Goal: Information Seeking & Learning: Check status

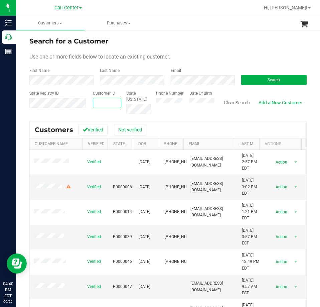
paste input "1401055"
type input "1401055"
click at [259, 80] on button "Search" at bounding box center [274, 80] width 66 height 10
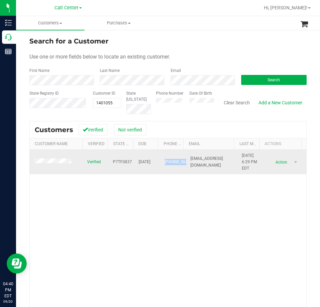
drag, startPoint x: 173, startPoint y: 167, endPoint x: 158, endPoint y: 159, distance: 16.9
click at [161, 158] on td "[PHONE_NUMBER]" at bounding box center [174, 162] width 26 height 25
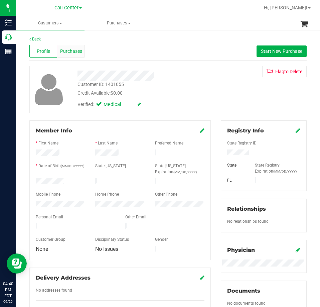
click at [78, 50] on span "Purchases" at bounding box center [71, 51] width 22 height 7
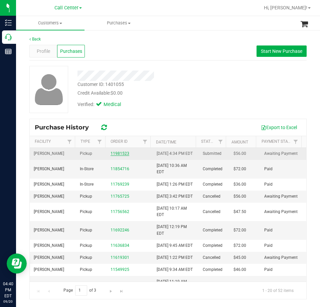
click at [120, 156] on link "11981523" at bounding box center [120, 153] width 19 height 5
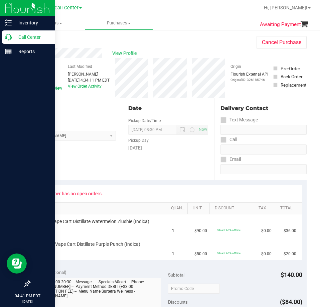
click at [9, 36] on icon at bounding box center [8, 37] width 7 height 7
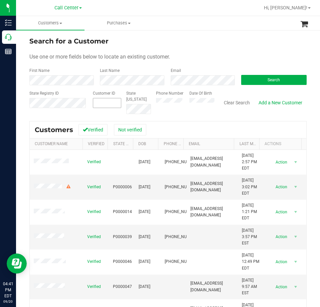
click at [101, 105] on span at bounding box center [107, 103] width 29 height 10
paste input "543916"
type input "543916"
click at [246, 81] on button "Search" at bounding box center [274, 80] width 66 height 10
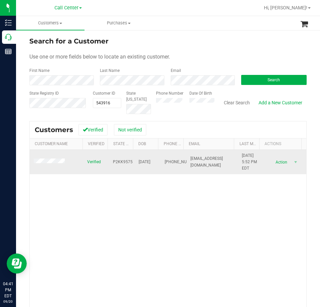
drag, startPoint x: 173, startPoint y: 169, endPoint x: 155, endPoint y: 153, distance: 24.4
click at [155, 153] on tr "Verified P2KK9575 [DATE] (301) 697-9256 [EMAIL_ADDRESS][DOMAIN_NAME] [DATE] 5:5…" at bounding box center [168, 162] width 277 height 25
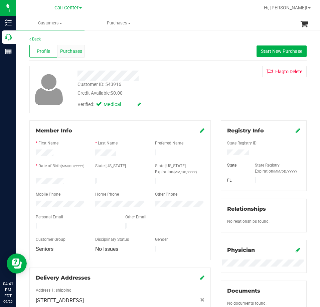
click at [76, 55] on div "Purchases" at bounding box center [71, 51] width 28 height 13
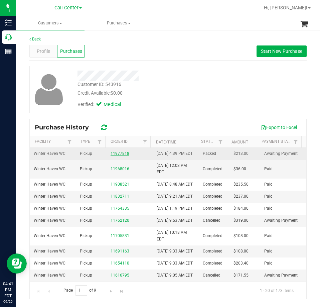
click at [120, 156] on link "11977818" at bounding box center [120, 153] width 19 height 5
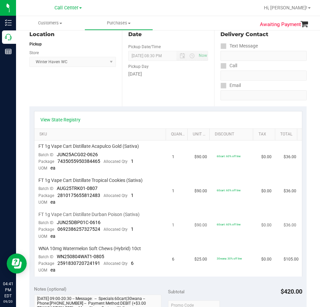
scroll to position [100, 0]
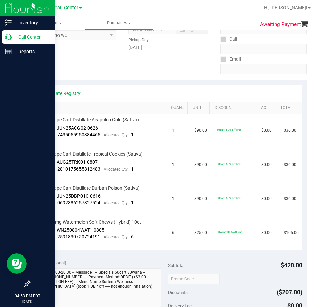
click at [18, 37] on p "Call Center" at bounding box center [32, 37] width 40 height 8
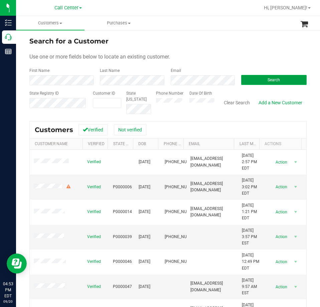
click at [265, 85] on button "Search" at bounding box center [274, 80] width 66 height 10
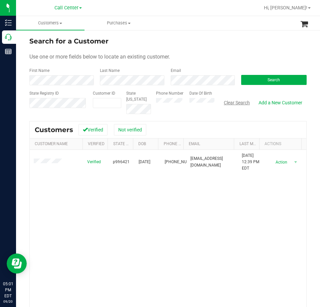
click at [236, 99] on button "Clear Search" at bounding box center [237, 102] width 35 height 11
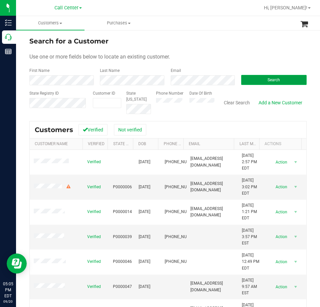
click at [253, 80] on button "Search" at bounding box center [274, 80] width 66 height 10
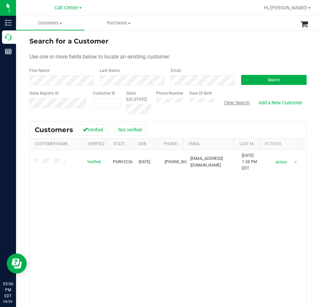
click at [241, 101] on button "Clear Search" at bounding box center [237, 102] width 35 height 11
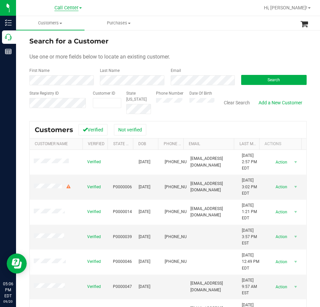
click at [73, 7] on span "Call Center" at bounding box center [67, 8] width 24 height 6
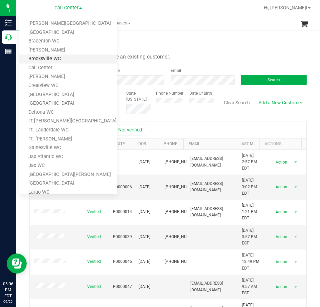
click at [60, 57] on link "Brooksville WC" at bounding box center [68, 59] width 98 height 9
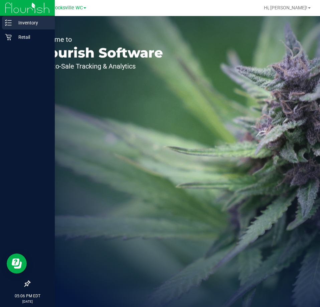
click at [12, 22] on p "Inventory" at bounding box center [32, 23] width 40 height 8
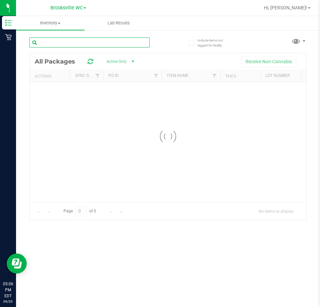
click at [61, 40] on input "text" at bounding box center [89, 42] width 120 height 10
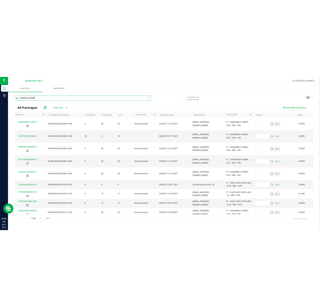
scroll to position [0, 293]
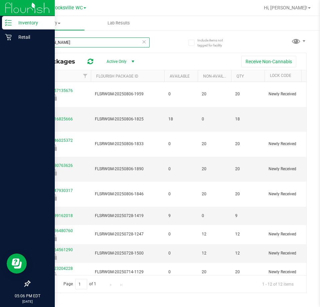
type input "[PERSON_NAME]"
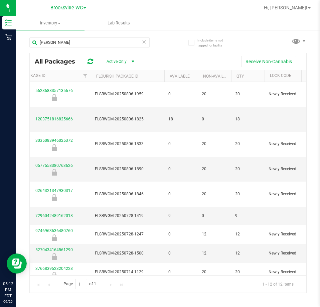
click at [63, 8] on span "Brooksville WC" at bounding box center [67, 8] width 32 height 6
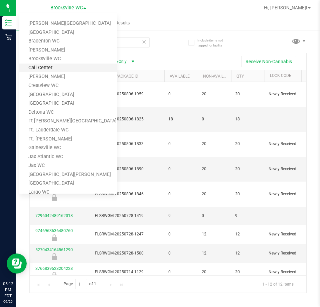
click at [47, 68] on link "Call Center" at bounding box center [68, 68] width 98 height 9
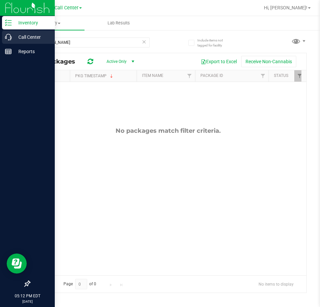
click at [15, 38] on p "Call Center" at bounding box center [32, 37] width 40 height 8
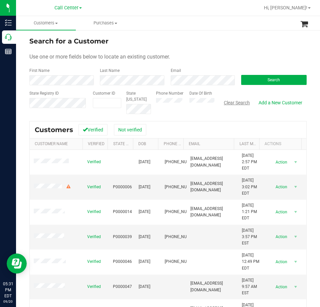
click at [222, 107] on button "Clear Search" at bounding box center [237, 102] width 35 height 11
click at [248, 83] on button "Search" at bounding box center [274, 80] width 66 height 10
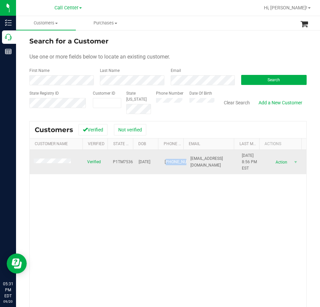
drag, startPoint x: 172, startPoint y: 170, endPoint x: 162, endPoint y: 157, distance: 16.7
click at [165, 159] on span "[PHONE_NUMBER]" at bounding box center [181, 162] width 33 height 6
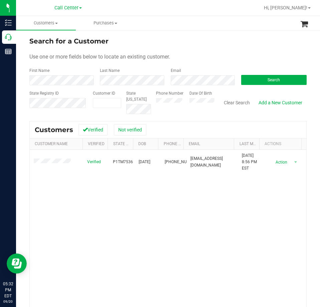
click at [135, 208] on div "Verified P1TM7536 [DATE] (239) 898-6278 [EMAIL_ADDRESS][DOMAIN_NAME] [DATE] 8:5…" at bounding box center [168, 246] width 277 height 193
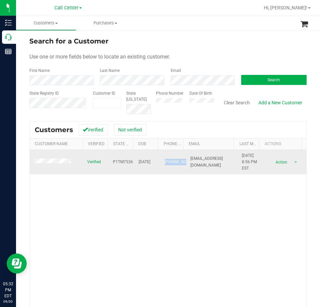
drag, startPoint x: 166, startPoint y: 167, endPoint x: 160, endPoint y: 155, distance: 13.2
click at [165, 159] on span "[PHONE_NUMBER]" at bounding box center [181, 162] width 33 height 6
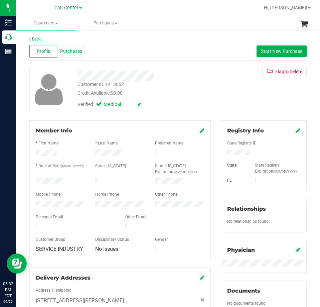
click at [65, 51] on span "Purchases" at bounding box center [71, 51] width 22 height 7
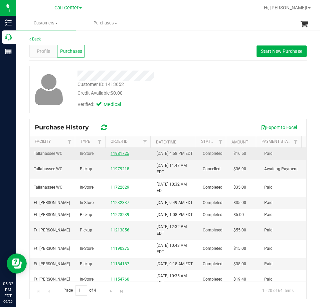
click at [118, 156] on link "11981725" at bounding box center [120, 153] width 19 height 5
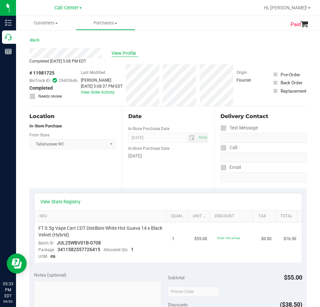
click at [125, 52] on span "View Profile" at bounding box center [125, 53] width 27 height 7
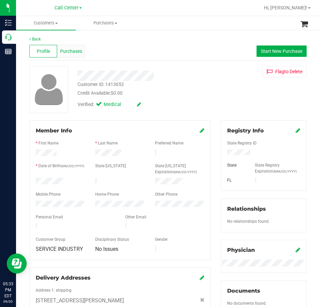
click at [82, 49] on div "Purchases" at bounding box center [71, 51] width 28 height 13
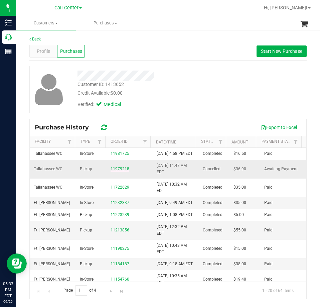
click at [124, 171] on link "11979218" at bounding box center [120, 169] width 19 height 5
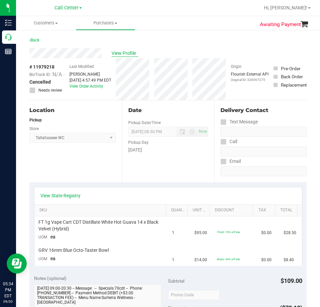
click at [117, 53] on span "View Profile" at bounding box center [125, 53] width 27 height 7
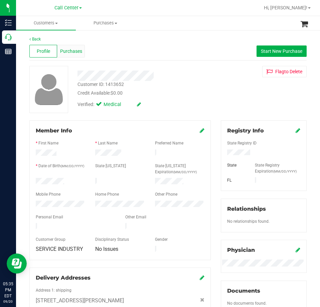
click at [71, 52] on span "Purchases" at bounding box center [71, 51] width 22 height 7
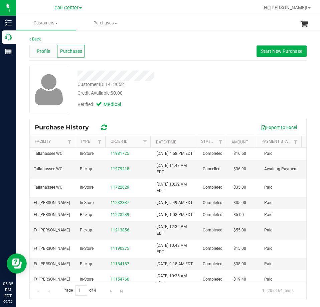
click at [44, 49] on span "Profile" at bounding box center [43, 51] width 13 height 7
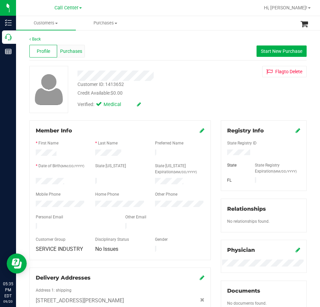
click at [66, 53] on span "Purchases" at bounding box center [71, 51] width 22 height 7
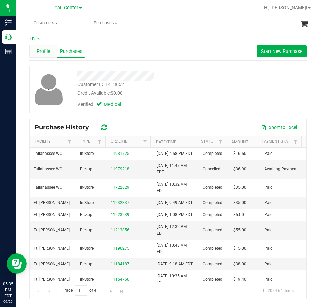
click at [42, 52] on span "Profile" at bounding box center [43, 51] width 13 height 7
